Goal: Task Accomplishment & Management: Manage account settings

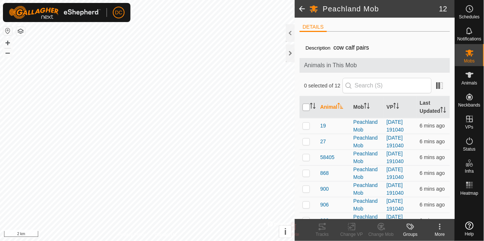
click at [305, 110] on input "checkbox" at bounding box center [305, 107] width 7 height 7
checkbox input "true"
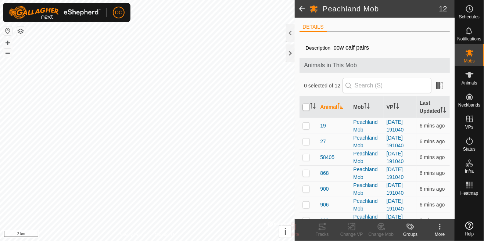
checkbox input "true"
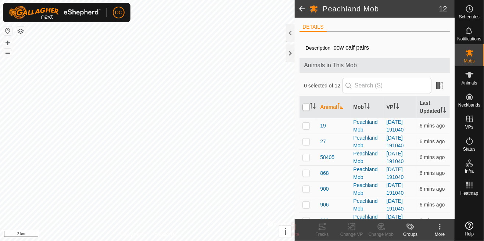
checkbox input "true"
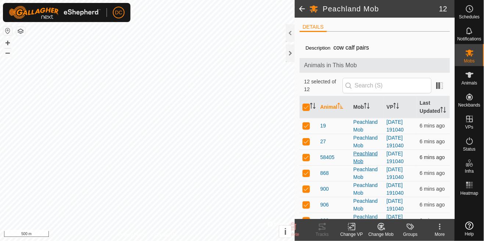
click at [353, 162] on div "Peachland Mob" at bounding box center [366, 157] width 27 height 15
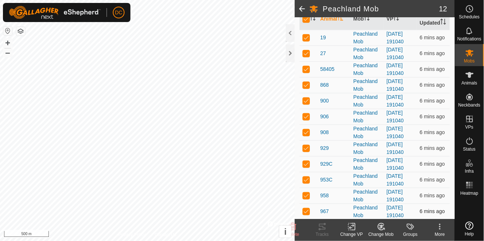
click at [306, 213] on p-checkbox at bounding box center [305, 211] width 7 height 6
checkbox input "false"
click at [304, 193] on p-checkbox at bounding box center [305, 196] width 7 height 6
checkbox input "false"
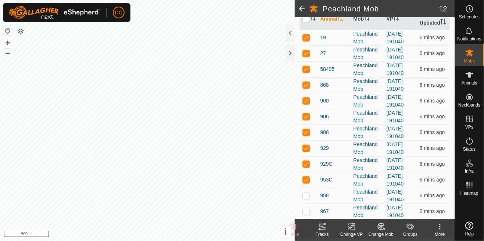
click at [316, 230] on tracks-svg-icon at bounding box center [322, 226] width 29 height 9
